Goal: Information Seeking & Learning: Learn about a topic

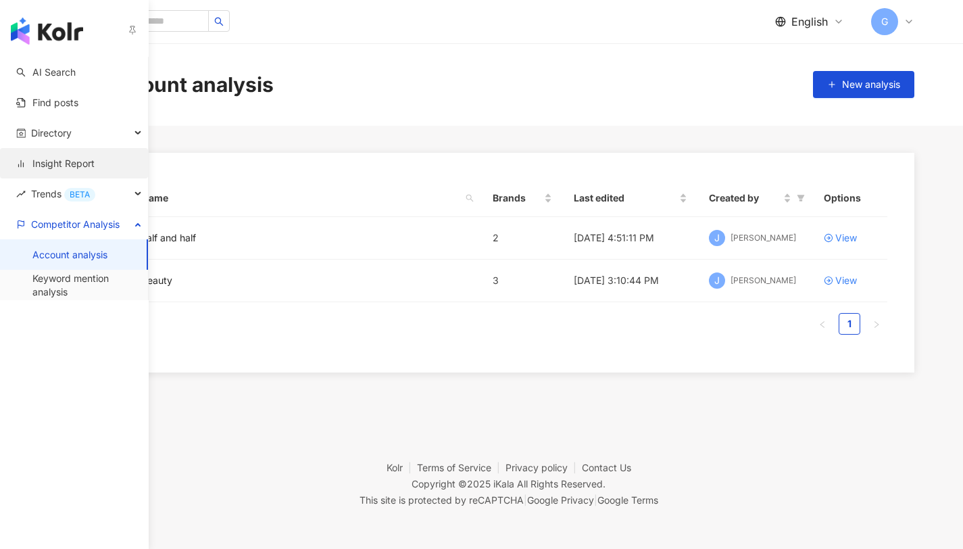
click at [86, 167] on link "Insight Report" at bounding box center [55, 164] width 78 height 14
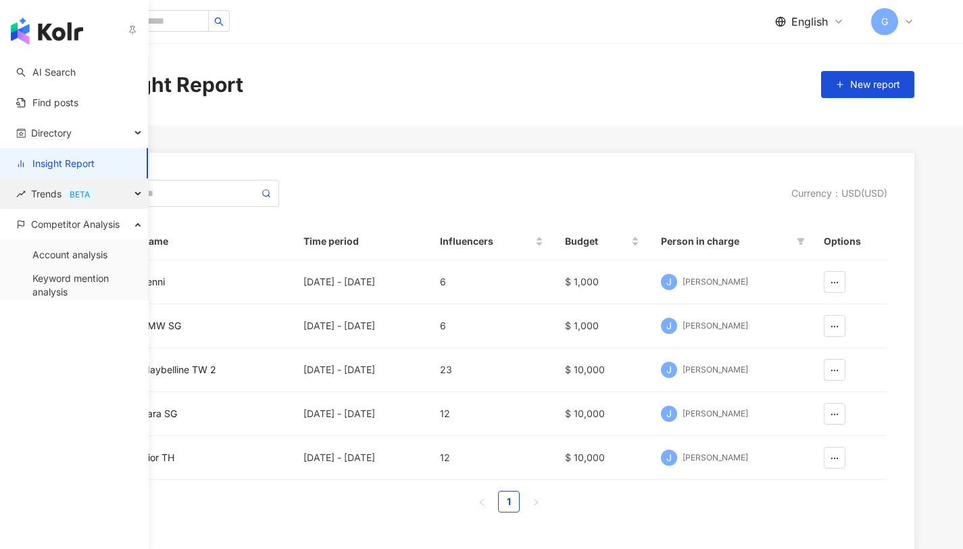
click at [128, 186] on div "Trends BETA" at bounding box center [74, 193] width 148 height 30
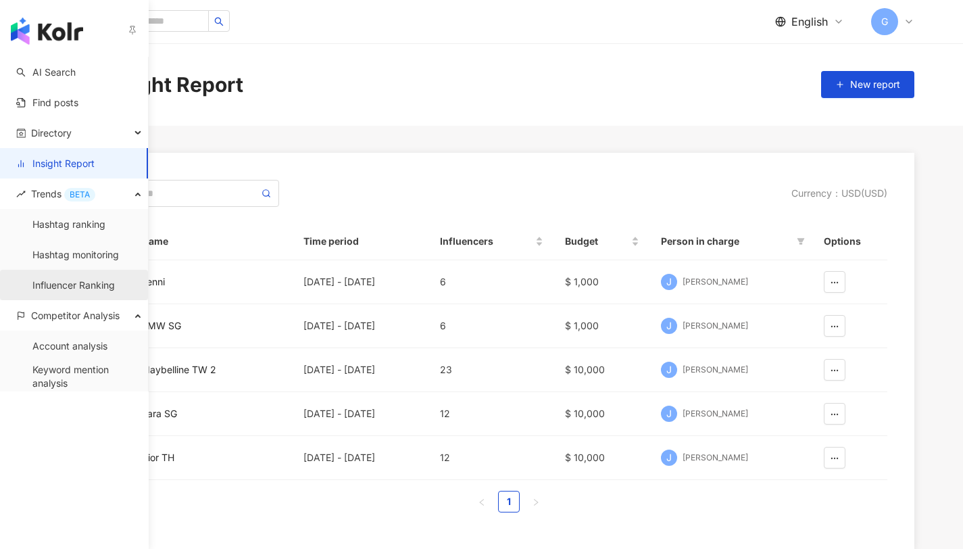
click at [97, 287] on link "Influencer Ranking" at bounding box center [73, 285] width 82 height 14
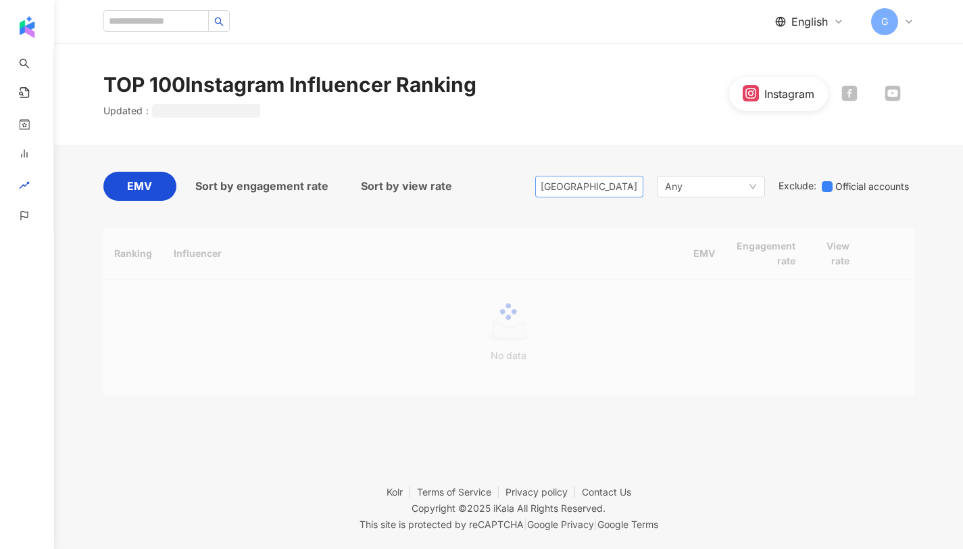
click at [596, 188] on span "[GEOGRAPHIC_DATA]" at bounding box center [588, 186] width 97 height 20
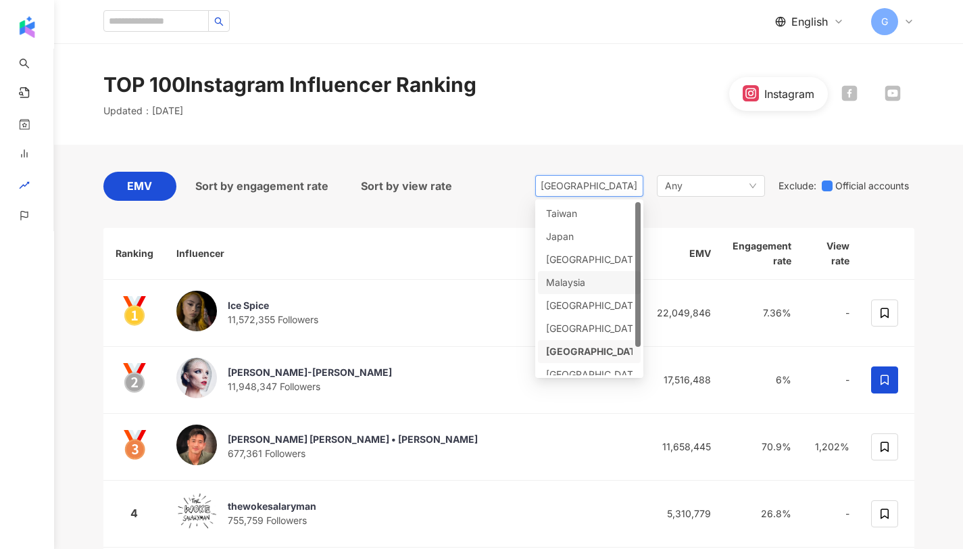
click at [726, 349] on td "6%" at bounding box center [761, 380] width 80 height 67
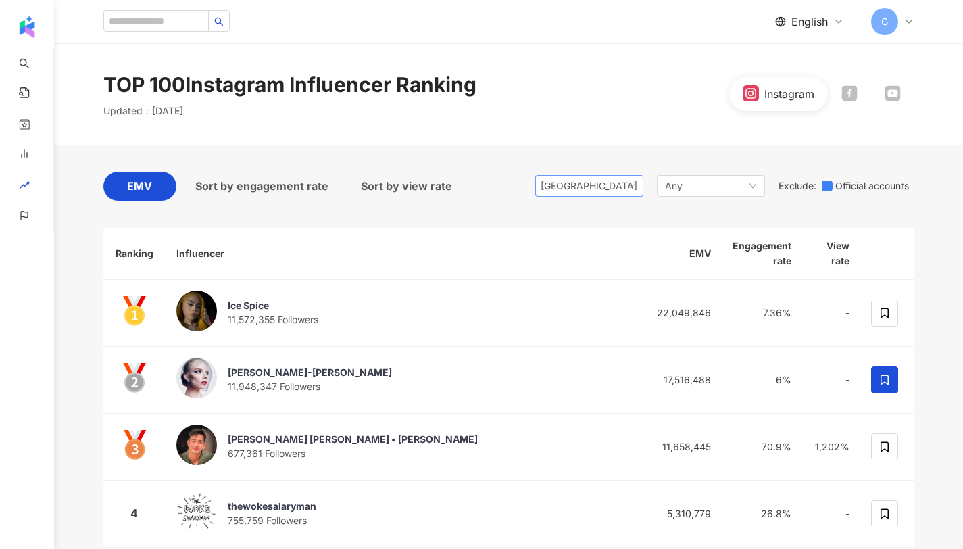
click at [588, 184] on span "[GEOGRAPHIC_DATA]" at bounding box center [588, 186] width 97 height 20
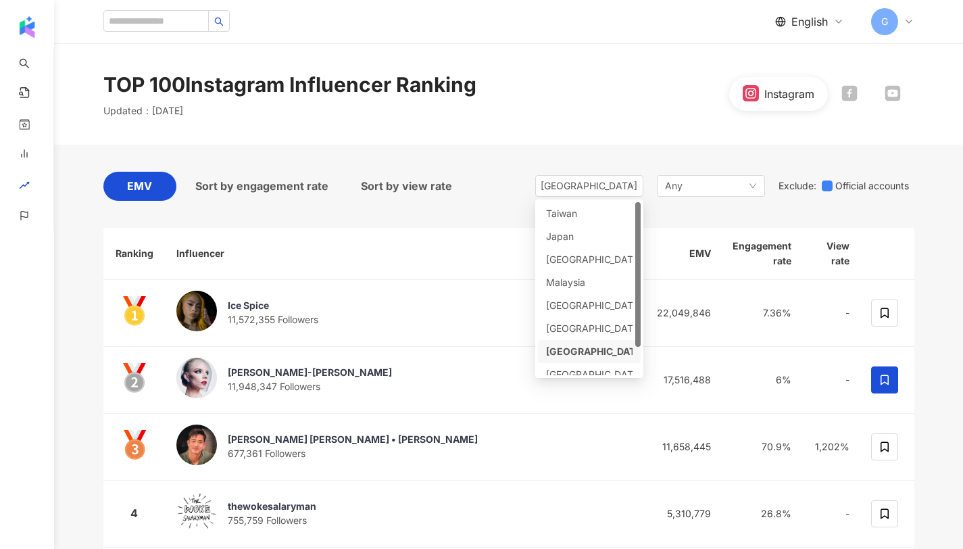
click at [484, 182] on div "EMV Sort by engagement rate Sort by view rate [GEOGRAPHIC_DATA] vn sg kr [GEOGR…" at bounding box center [508, 190] width 811 height 36
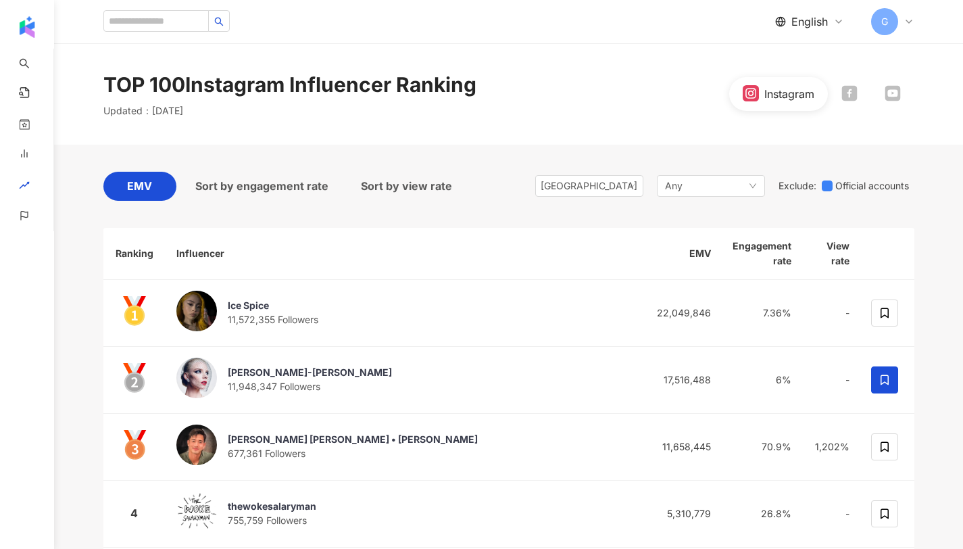
click at [590, 184] on span "[GEOGRAPHIC_DATA]" at bounding box center [588, 186] width 97 height 20
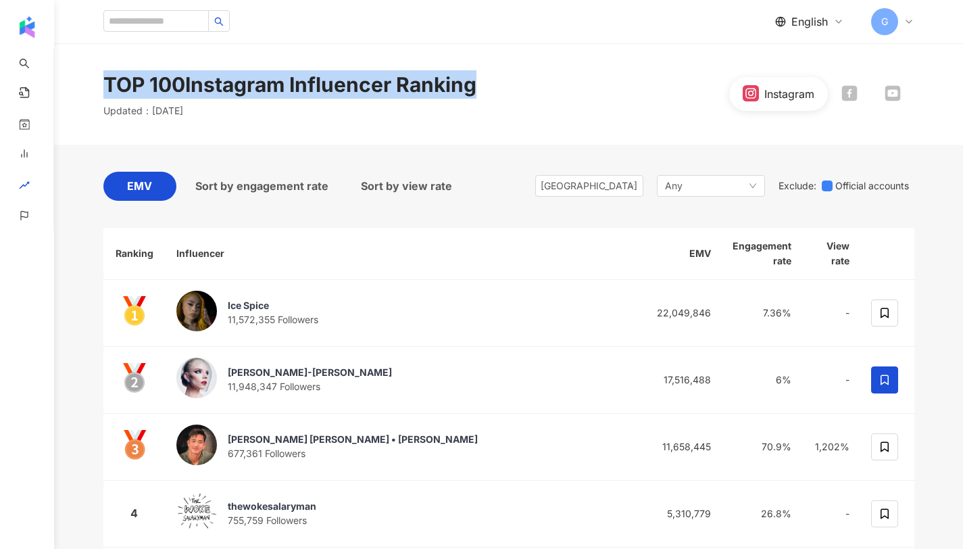
drag, startPoint x: 490, startPoint y: 87, endPoint x: 63, endPoint y: 82, distance: 426.9
click at [63, 82] on div "TOP 100 Instagram Influencer Ranking Updated ： [DATE] Instagram" at bounding box center [508, 93] width 909 height 101
copy div "TOP 100 Instagram Influencer Ranking"
